Goal: Information Seeking & Learning: Learn about a topic

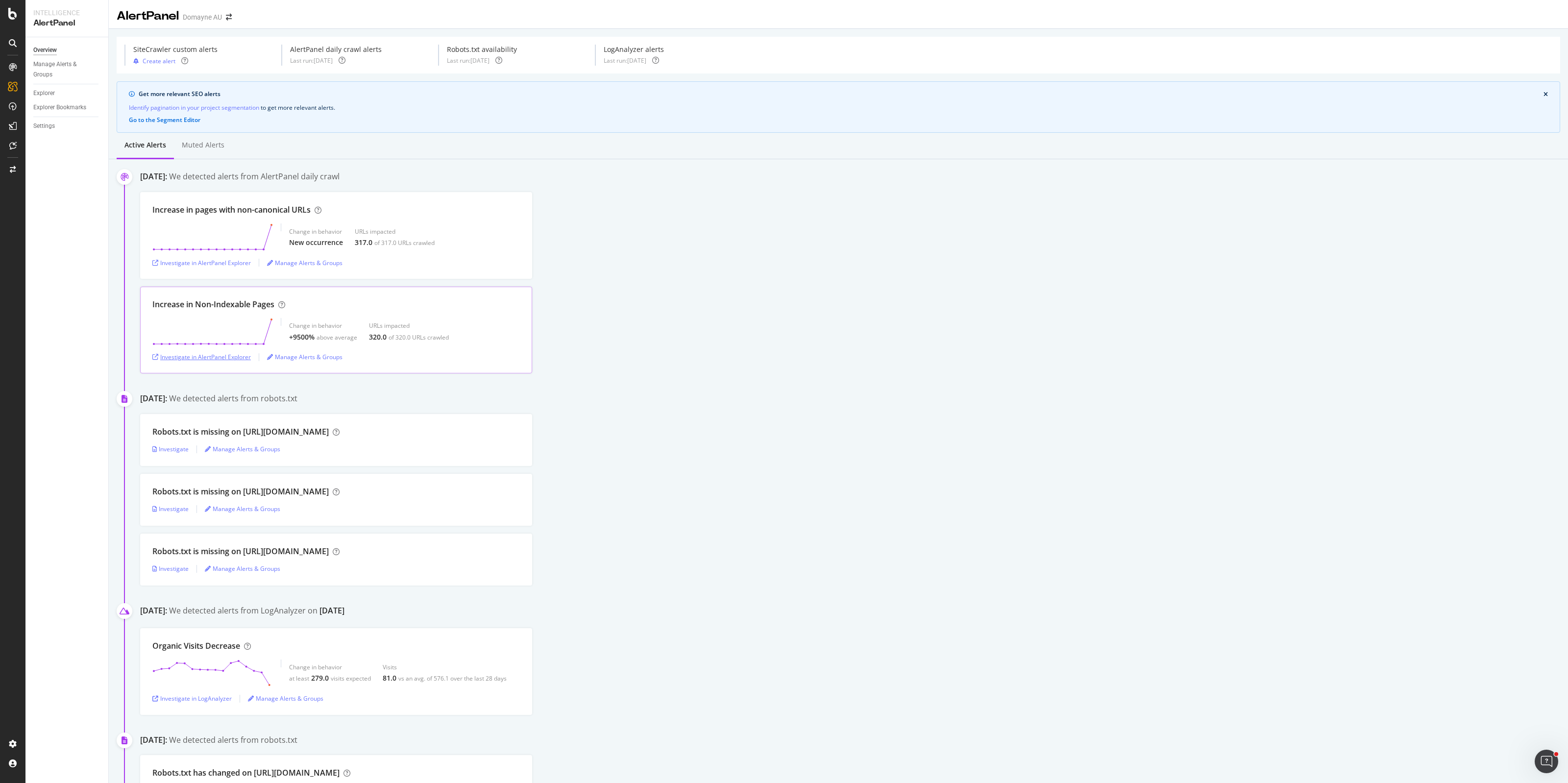
click at [218, 361] on div "Investigate in AlertPanel Explorer" at bounding box center [202, 356] width 99 height 8
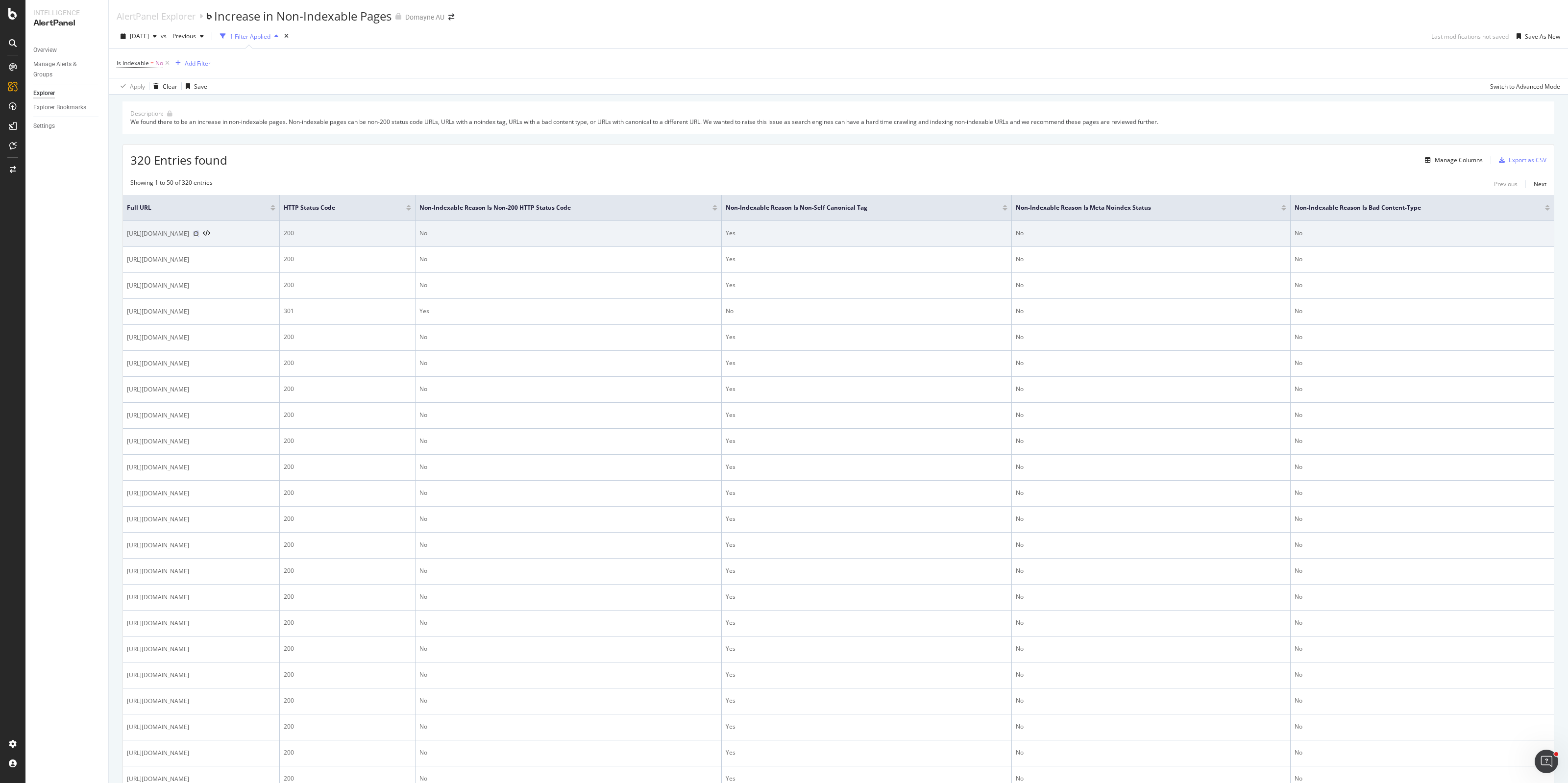
click at [199, 234] on icon at bounding box center [196, 233] width 6 height 6
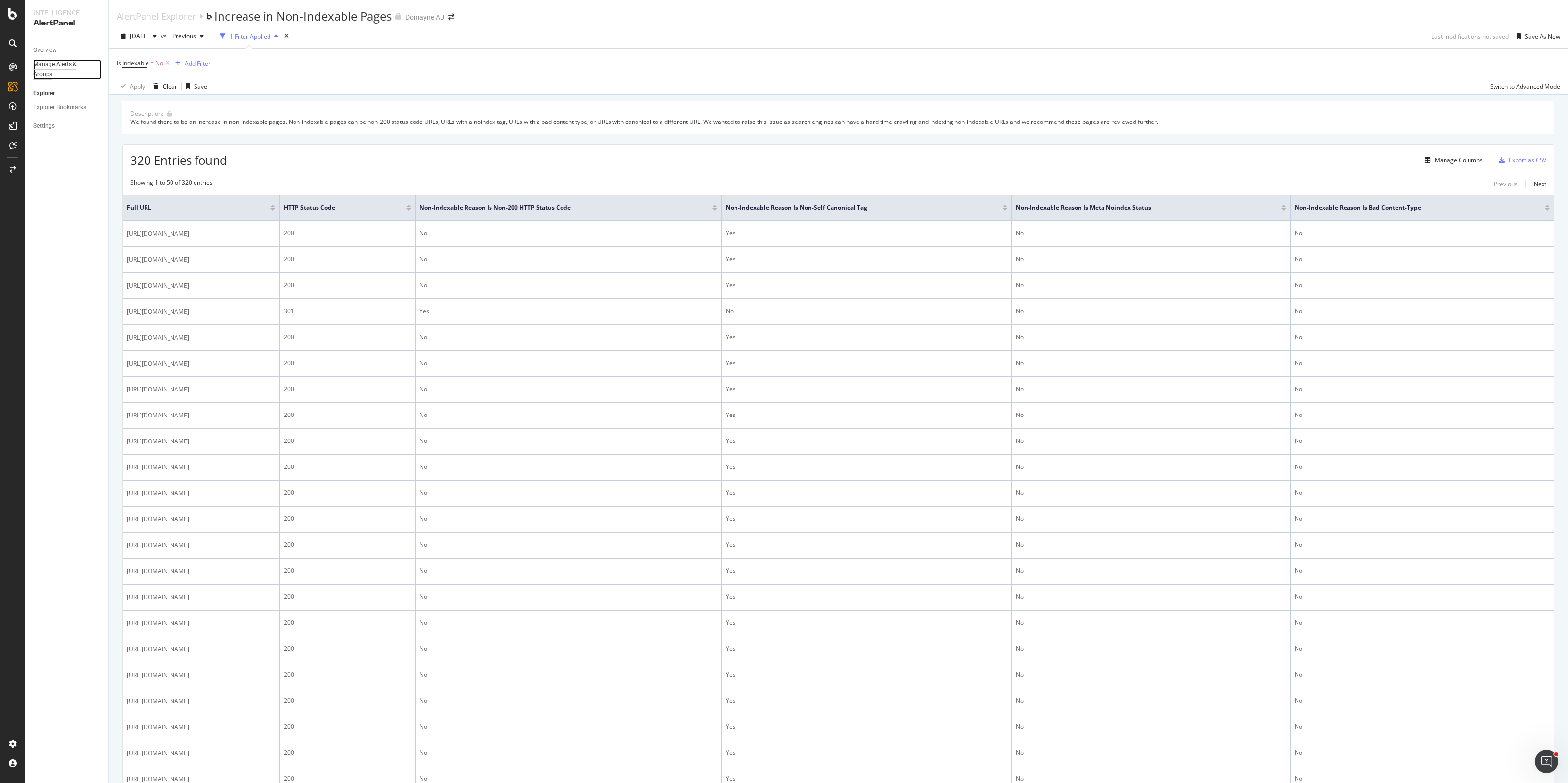
click at [62, 65] on div "Manage Alerts & Groups" at bounding box center [62, 69] width 59 height 21
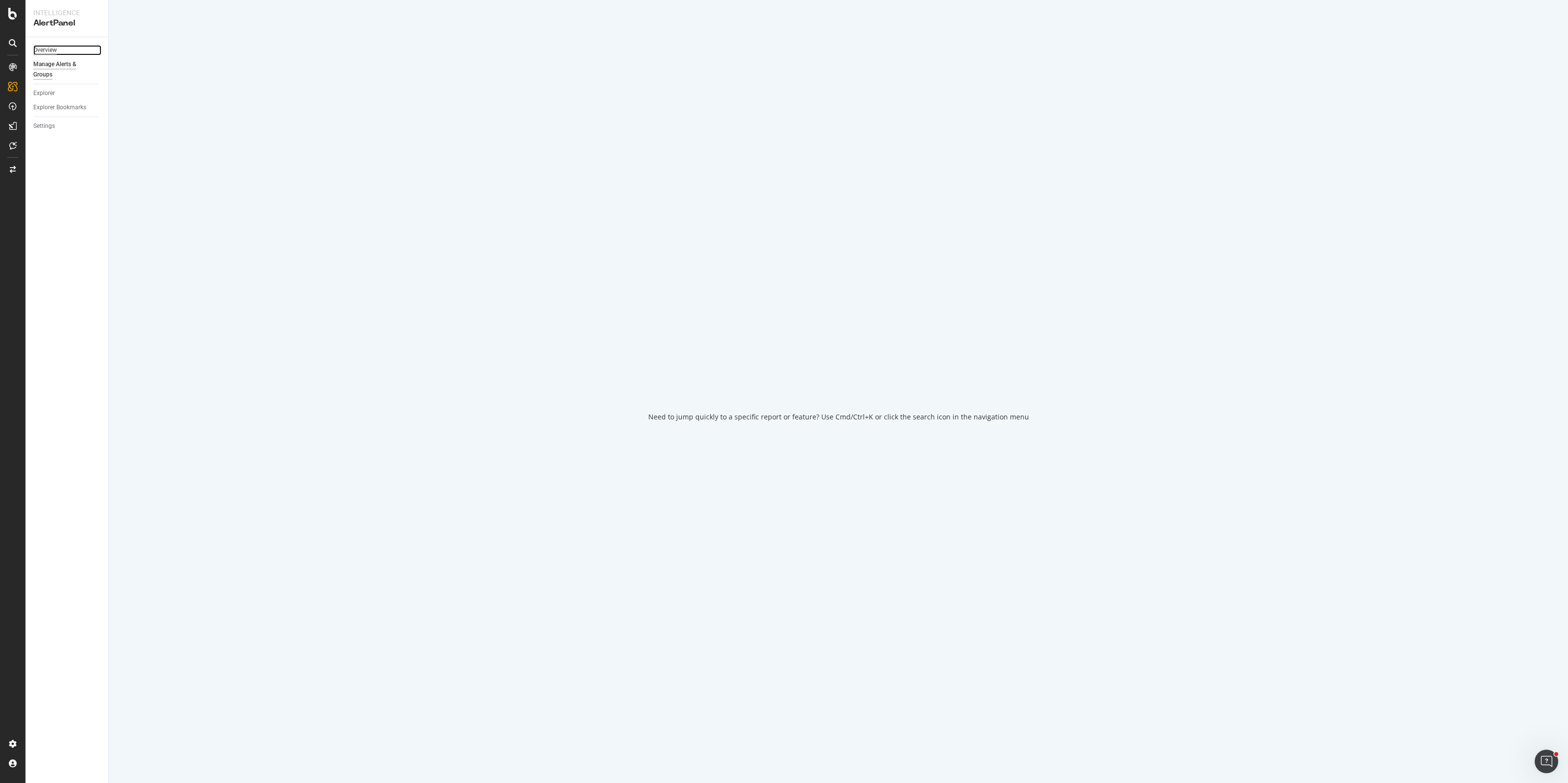
click at [45, 49] on div "Overview" at bounding box center [45, 51] width 23 height 10
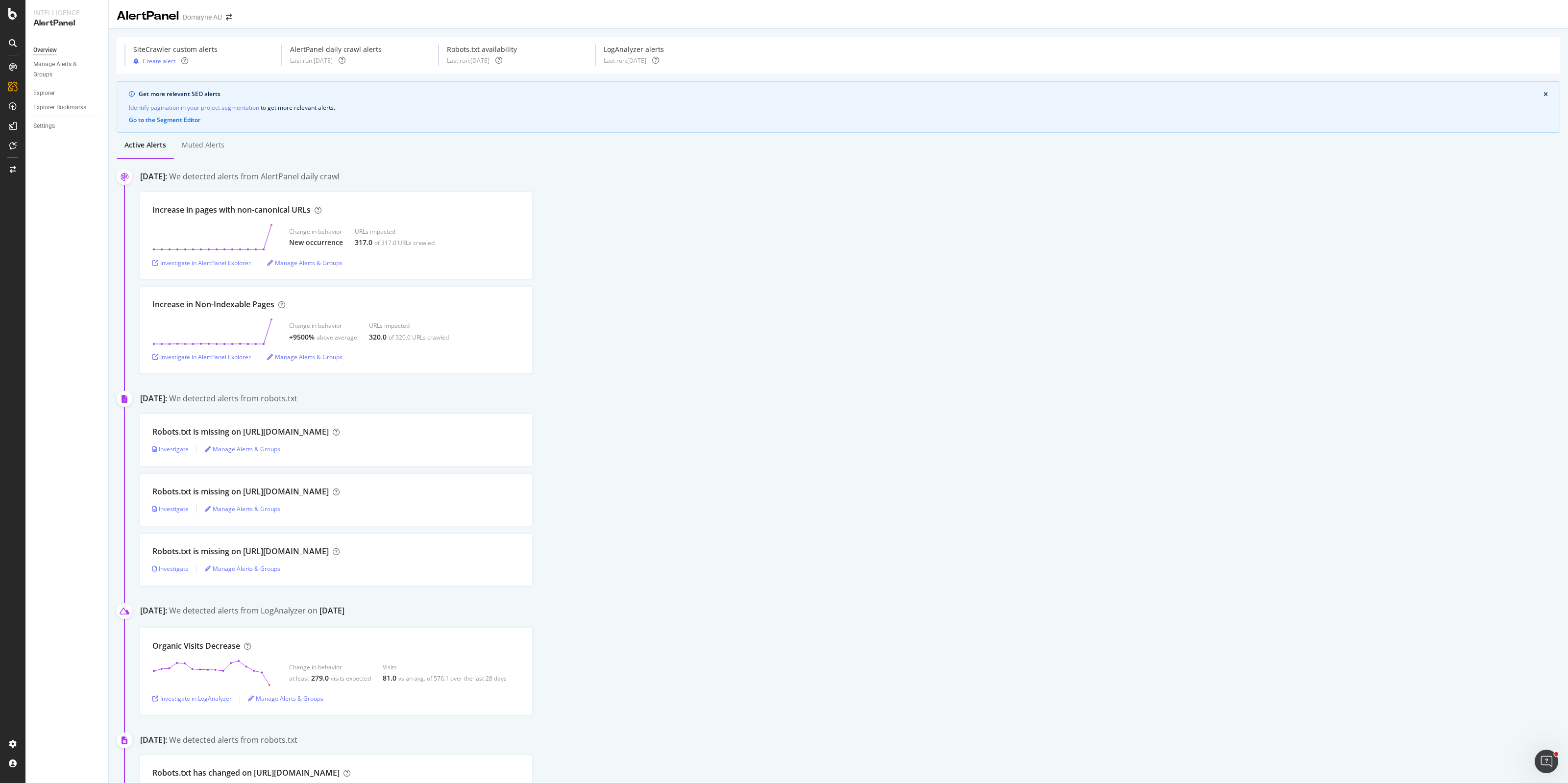
drag, startPoint x: 783, startPoint y: 251, endPoint x: 821, endPoint y: 196, distance: 66.9
click at [783, 251] on div "Increase in pages with non-canonical URLs Change in behavior New occurrence URL…" at bounding box center [854, 235] width 1428 height 87
